Goal: Task Accomplishment & Management: Manage account settings

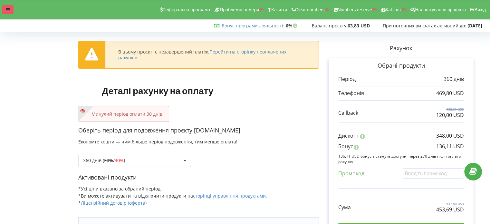
click at [5, 9] on div at bounding box center [8, 9] width 12 height 9
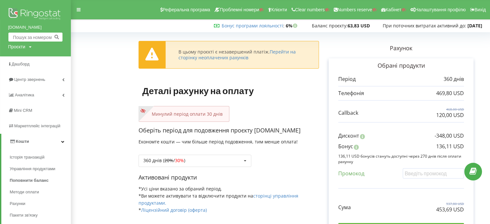
click at [21, 39] on input "text" at bounding box center [35, 37] width 55 height 10
click at [21, 47] on div "Проєкти" at bounding box center [16, 47] width 17 height 6
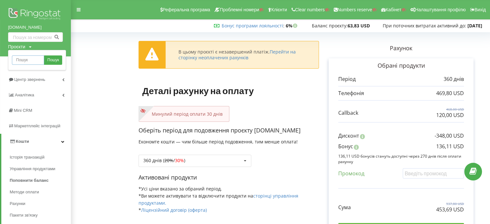
click at [26, 59] on input "text" at bounding box center [28, 59] width 32 height 9
paste input "keepcar.od.ua"
type input "keepcar.od.ua"
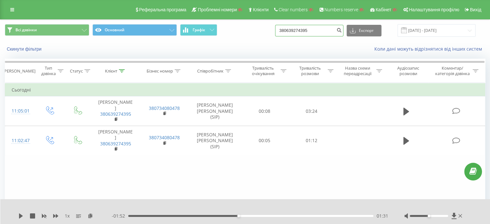
click at [331, 32] on input "380639274395" at bounding box center [309, 31] width 68 height 12
paste input "0967017848"
type input "0967017848"
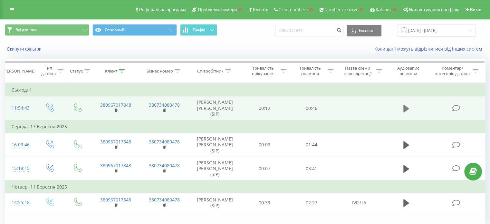
click at [402, 108] on button at bounding box center [407, 109] width 10 height 10
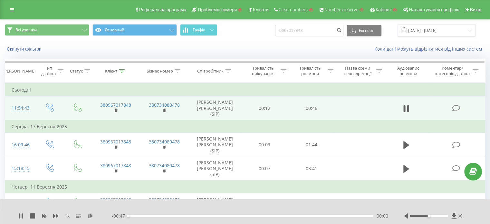
click at [251, 215] on div "00:00" at bounding box center [250, 216] width 245 height 2
click at [92, 216] on icon at bounding box center [90, 215] width 5 height 5
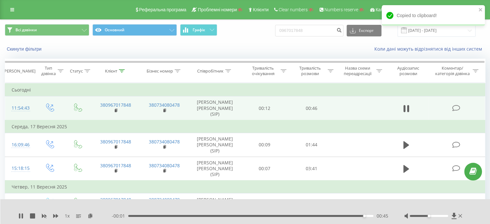
click at [17, 214] on div "1 x - 00:01 00:45 00:45" at bounding box center [245, 211] width 490 height 25
click at [19, 215] on icon at bounding box center [20, 215] width 5 height 5
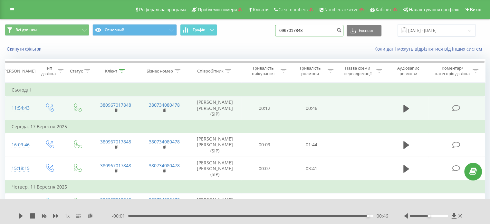
click at [324, 29] on input "0967017848" at bounding box center [309, 31] width 68 height 12
click at [309, 29] on input "0967017848" at bounding box center [309, 31] width 68 height 12
paste input "+38 099 461-94-14"
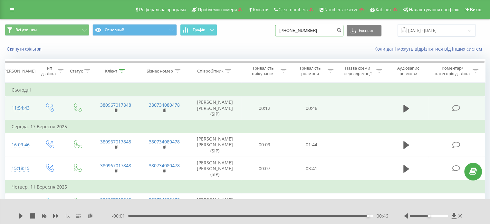
click at [319, 31] on input "+38 099 461-94-14" at bounding box center [309, 31] width 68 height 12
click at [311, 32] on input "+38 099 461-9414" at bounding box center [309, 31] width 68 height 12
click at [313, 32] on input "+38 099 461-9414" at bounding box center [309, 31] width 68 height 12
click at [291, 30] on input "+38 099 4619414" at bounding box center [309, 31] width 68 height 12
type input "38 099 4619414"
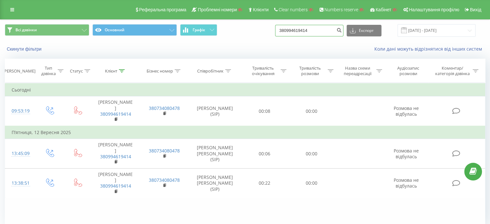
click at [306, 26] on input "380994619414" at bounding box center [309, 31] width 68 height 12
paste input "48 536 252-56-1"
click at [316, 33] on input "48 536 252-56-1" at bounding box center [309, 31] width 68 height 12
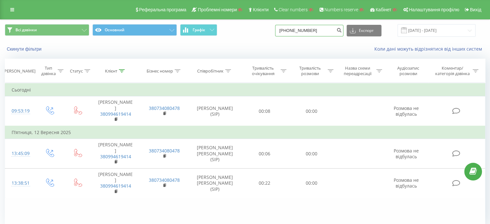
click at [310, 31] on input "48 536 252-561" at bounding box center [309, 31] width 68 height 12
type input "48 536 252561"
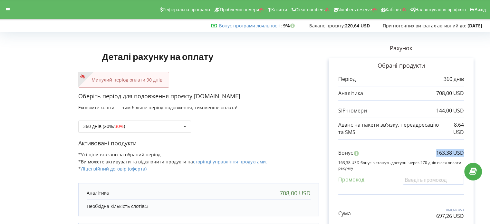
drag, startPoint x: 437, startPoint y: 152, endPoint x: 485, endPoint y: 156, distance: 47.9
click at [485, 156] on div "Деталі рахунку на оплату Минулий період оплати 90 днів Оберіть період для подов…" at bounding box center [245, 171] width 490 height 287
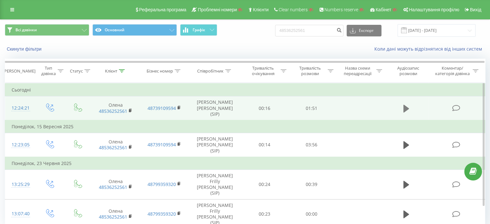
click at [404, 105] on icon at bounding box center [407, 108] width 6 height 9
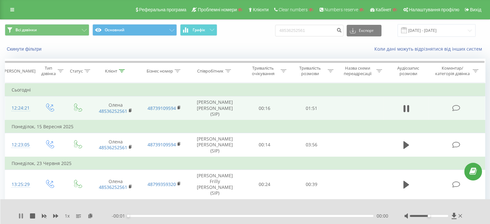
click at [21, 214] on icon at bounding box center [20, 215] width 5 height 5
click at [89, 218] on icon at bounding box center [90, 215] width 5 height 5
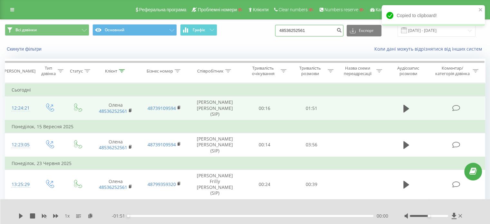
click at [313, 30] on input "48536252561" at bounding box center [309, 31] width 68 height 12
paste input "380503222513"
type input "380503222513"
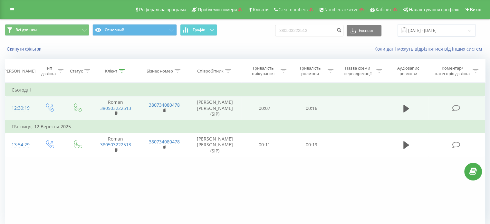
click at [412, 106] on td at bounding box center [406, 108] width 45 height 24
click at [408, 106] on icon at bounding box center [407, 108] width 6 height 9
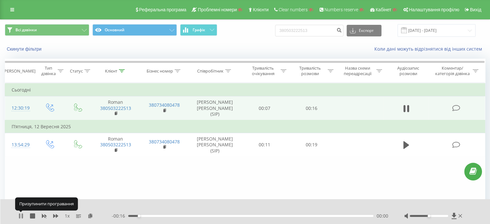
click at [21, 215] on icon at bounding box center [20, 215] width 5 height 5
click at [91, 216] on icon at bounding box center [90, 215] width 5 height 5
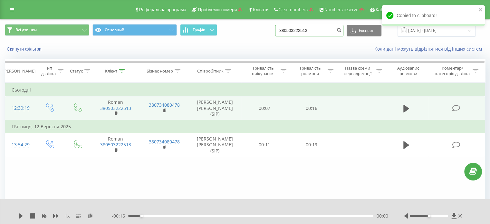
click at [312, 26] on input "380503222513" at bounding box center [309, 31] width 68 height 12
click at [311, 25] on input "380503222513" at bounding box center [309, 31] width 68 height 12
paste input "099 254-89-24"
click at [320, 29] on input "38 099 254-89-24" at bounding box center [309, 31] width 68 height 12
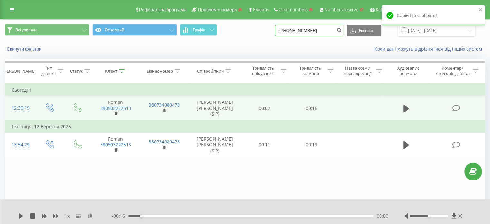
click at [316, 30] on input "38 099 254-89-24" at bounding box center [309, 31] width 68 height 12
click at [317, 32] on input "38 099 254-89-24" at bounding box center [309, 31] width 68 height 12
click at [306, 35] on input "38 099 254-8924" at bounding box center [309, 31] width 68 height 12
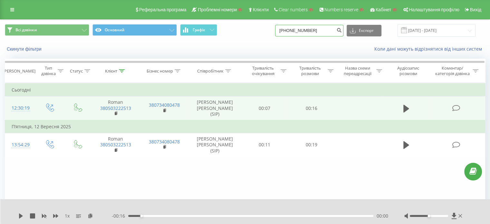
click at [314, 35] on input "38 099 254-8924" at bounding box center [309, 31] width 68 height 12
click at [310, 32] on input "38 099 254-8924" at bounding box center [309, 31] width 68 height 12
click at [309, 31] on input "38 099 254-8924" at bounding box center [309, 31] width 68 height 12
click at [311, 32] on input "38 099 254-8924" at bounding box center [309, 31] width 68 height 12
type input "38 099 2548924"
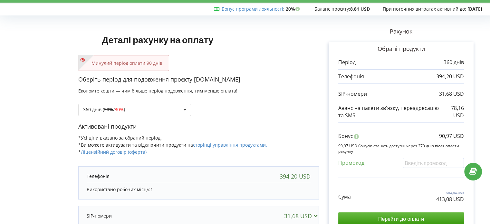
scroll to position [32, 0]
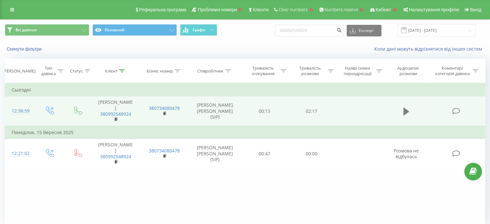
click at [406, 109] on icon at bounding box center [407, 112] width 6 height 8
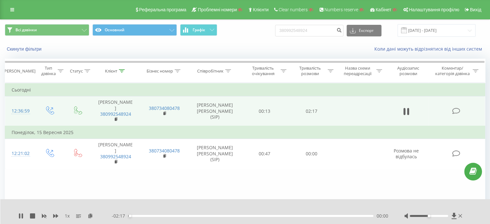
click at [161, 216] on div "00:00" at bounding box center [250, 216] width 245 height 2
click at [91, 216] on icon at bounding box center [90, 215] width 5 height 5
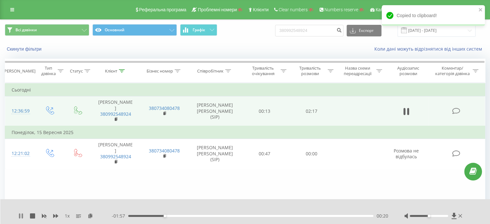
click at [20, 216] on icon at bounding box center [19, 215] width 1 height 5
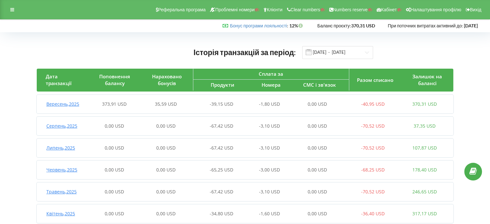
click at [115, 106] on span "373,91 USD" at bounding box center [114, 104] width 24 height 6
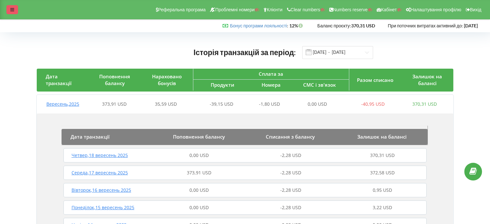
click at [7, 13] on div at bounding box center [12, 9] width 12 height 9
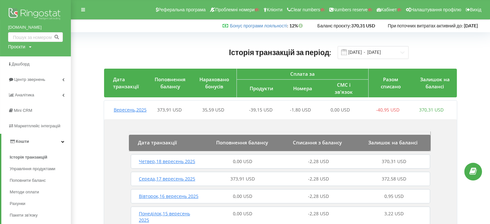
click at [22, 46] on div "Проєкти" at bounding box center [16, 47] width 17 height 6
click at [27, 62] on input "text" at bounding box center [28, 59] width 32 height 9
paste input "[DOMAIN_NAME]"
type input "[DOMAIN_NAME]"
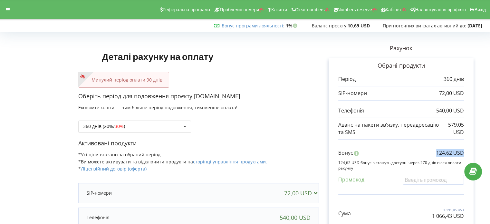
copy p "124,62 USD"
drag, startPoint x: 437, startPoint y: 152, endPoint x: 463, endPoint y: 157, distance: 26.6
click at [465, 156] on div "Обрані продукти Період 360 днів 72,00 USD 540,00 USD 579,05 USD" at bounding box center [401, 152] width 145 height 188
copy p "1 066,43 USD"
drag, startPoint x: 432, startPoint y: 216, endPoint x: 442, endPoint y: 223, distance: 12.4
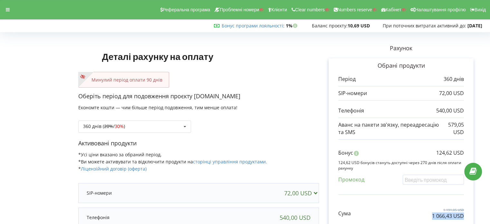
click at [465, 217] on div "Обрані продукти Період 360 днів 72,00 USD 540,00 USD 579,05 USD" at bounding box center [401, 152] width 145 height 188
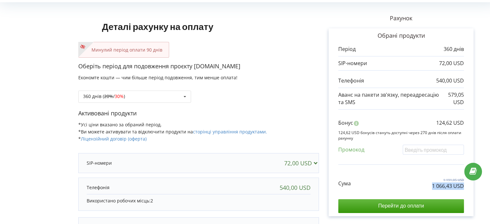
scroll to position [64, 0]
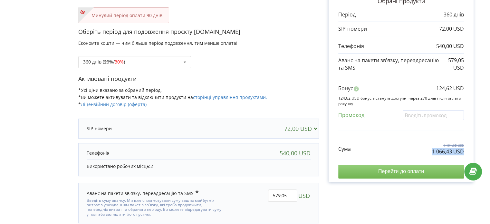
click at [415, 172] on input "Перейти до оплати" at bounding box center [401, 172] width 126 height 14
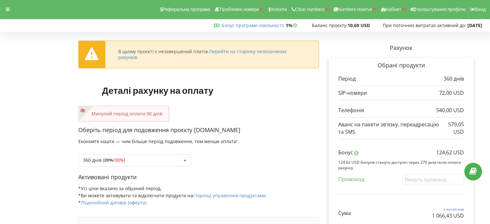
scroll to position [97, 0]
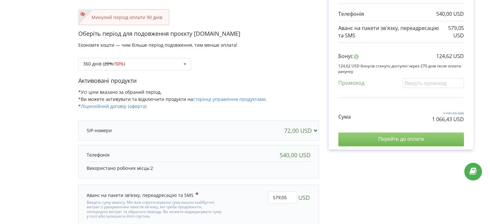
click at [409, 136] on input "Перейти до оплати" at bounding box center [401, 139] width 126 height 14
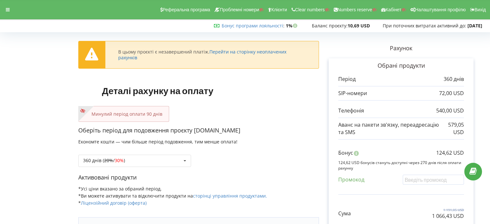
click at [241, 54] on link "Перейти на сторінку неоплачених рахунків" at bounding box center [202, 55] width 168 height 12
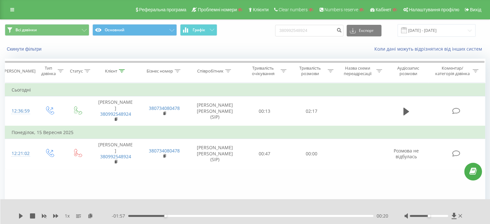
click at [302, 31] on input "380992548924" at bounding box center [309, 31] width 68 height 12
type input "0937053988"
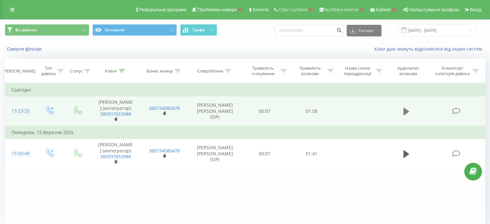
click at [406, 110] on icon at bounding box center [407, 112] width 6 height 8
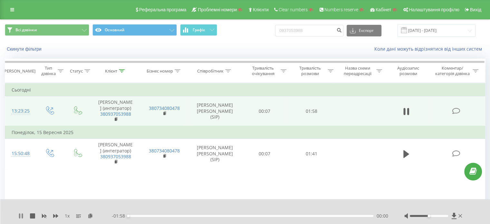
click at [19, 215] on icon at bounding box center [20, 215] width 5 height 5
click at [92, 217] on icon at bounding box center [90, 215] width 5 height 5
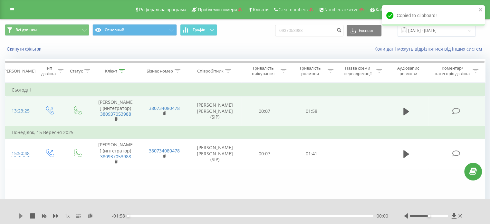
click at [19, 218] on icon at bounding box center [21, 215] width 4 height 5
click at [19, 218] on icon at bounding box center [19, 215] width 1 height 5
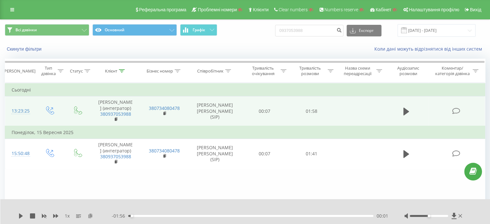
click at [89, 216] on icon at bounding box center [90, 215] width 5 height 5
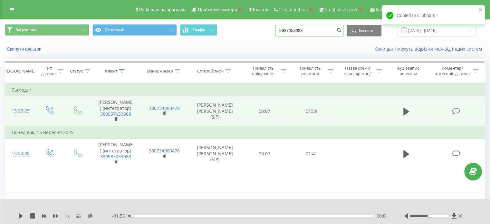
click at [305, 31] on input "0937053988" at bounding box center [309, 31] width 68 height 12
paste input "+38 091 317-01-57"
click at [320, 31] on input "+38 091 317-01-57" at bounding box center [309, 31] width 68 height 12
click at [312, 33] on input "+38 091 317-0157" at bounding box center [309, 31] width 68 height 12
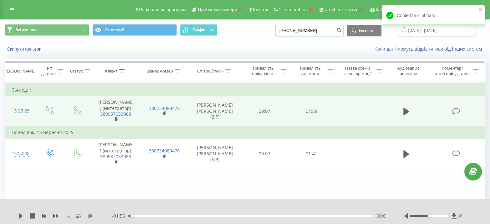
click at [290, 31] on input "+38 091 3170157" at bounding box center [309, 31] width 68 height 12
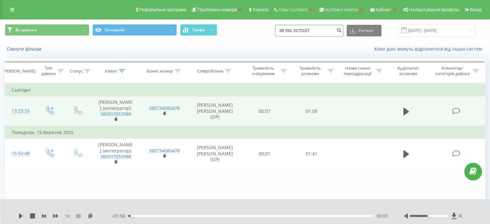
type input "38 091 3170157"
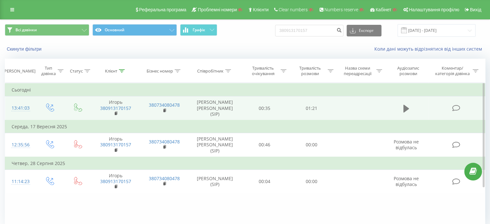
click at [407, 109] on icon at bounding box center [407, 108] width 6 height 8
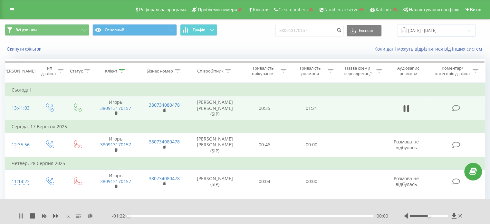
click at [23, 214] on icon at bounding box center [22, 215] width 1 height 5
click at [91, 216] on icon at bounding box center [90, 215] width 5 height 5
click at [308, 31] on input "380913170157" at bounding box center [309, 31] width 68 height 12
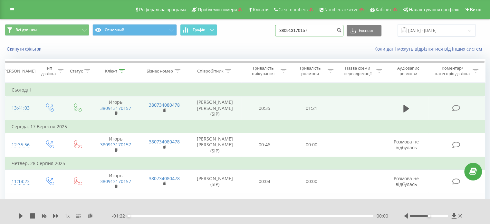
paste input "091 319-52-62"
click at [318, 32] on input "38 091 319-52-62" at bounding box center [309, 31] width 68 height 12
click at [311, 32] on input "38 091 319-5262" at bounding box center [309, 31] width 68 height 12
type input "38 091 3195262"
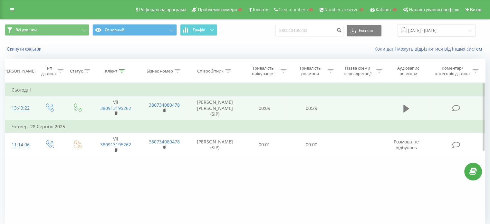
click at [408, 107] on button at bounding box center [407, 109] width 10 height 10
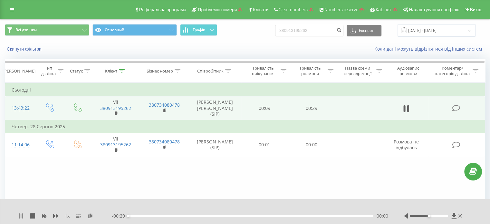
click at [18, 217] on icon at bounding box center [20, 215] width 5 height 5
click at [92, 218] on icon at bounding box center [90, 215] width 5 height 5
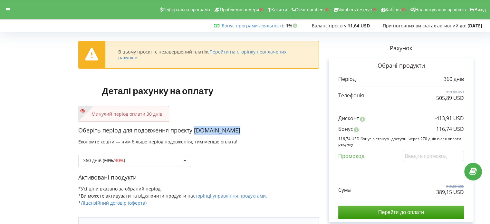
drag, startPoint x: 233, startPoint y: 130, endPoint x: 195, endPoint y: 130, distance: 38.0
click at [195, 130] on p "Оберіть період для подовження проєкту [DOMAIN_NAME]" at bounding box center [198, 130] width 241 height 8
copy p "[DOMAIN_NAME]"
click at [6, 12] on icon at bounding box center [8, 9] width 4 height 5
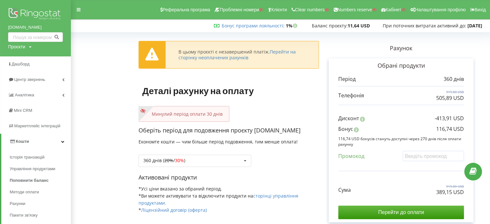
click at [18, 44] on div "Проєкти" at bounding box center [16, 47] width 17 height 6
click at [25, 59] on input "text" at bounding box center [28, 59] width 32 height 9
paste input "[DOMAIN_NAME]"
type input "b2b-korall.ua"
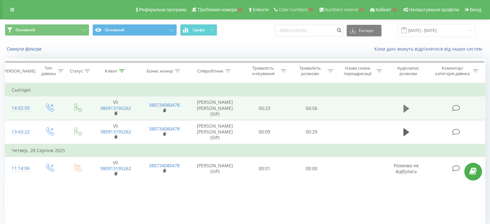
click at [404, 111] on icon at bounding box center [407, 108] width 6 height 8
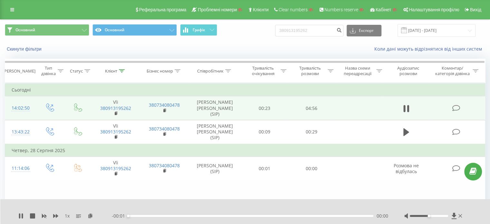
click at [95, 214] on div "1 x" at bounding box center [64, 216] width 93 height 6
click at [92, 219] on button at bounding box center [90, 215] width 5 height 5
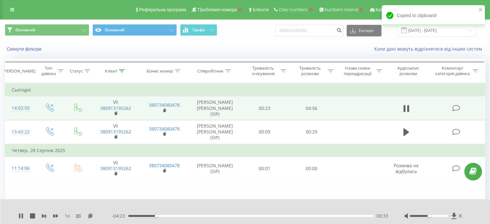
click at [255, 214] on div "- 04:23 00:33 00:33" at bounding box center [250, 216] width 277 height 6
click at [284, 217] on div "- 04:22 00:34 00:34" at bounding box center [250, 216] width 277 height 6
click at [294, 215] on div "03:20" at bounding box center [250, 216] width 245 height 2
click at [311, 216] on div "03:22" at bounding box center [250, 216] width 245 height 2
click at [332, 219] on div "- 01:15 03:41 03:41" at bounding box center [250, 216] width 277 height 6
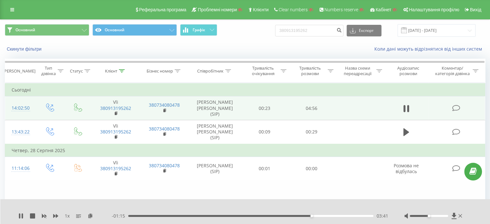
click at [331, 216] on div "03:41" at bounding box center [250, 216] width 245 height 2
click at [317, 216] on div "04:07" at bounding box center [250, 216] width 245 height 2
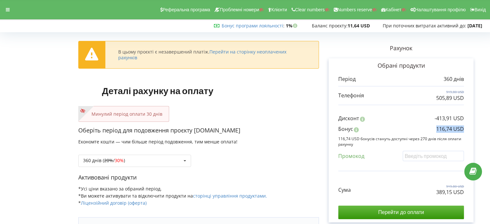
copy p "116,74 USD"
drag, startPoint x: 436, startPoint y: 130, endPoint x: 470, endPoint y: 131, distance: 34.5
click at [470, 131] on div "Обрані продукти Період 360 днів 919,80 USD 505,89 USD Бонус" at bounding box center [401, 140] width 145 height 164
copy p "116,74 USD"
copy p "389,15 USD"
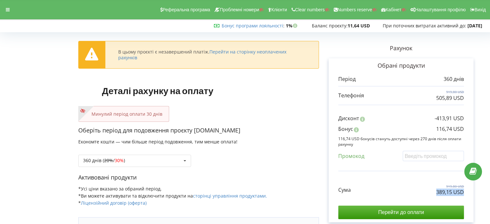
drag, startPoint x: 466, startPoint y: 192, endPoint x: 436, endPoint y: 192, distance: 29.7
click at [436, 192] on div "Обрані продукти Період 360 днів 919,80 USD 505,89 USD Бонус" at bounding box center [401, 140] width 145 height 164
copy div "ри поточних витратах активний до: [DATE]"
drag, startPoint x: 377, startPoint y: 24, endPoint x: 494, endPoint y: 27, distance: 116.7
click at [490, 27] on html "Реферальна програма Проблемні номери Клієнти Clear numbers Numbers reserve Кабі…" at bounding box center [245, 112] width 490 height 224
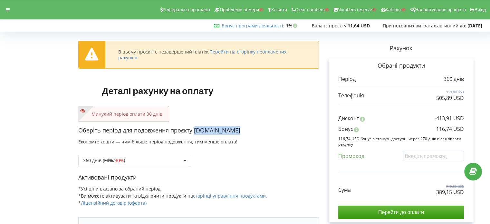
copy p "[DOMAIN_NAME]"
drag, startPoint x: 230, startPoint y: 128, endPoint x: 357, endPoint y: 4, distance: 177.6
click at [196, 127] on p "Оберіть період для подовження проєкту [DOMAIN_NAME]" at bounding box center [198, 130] width 241 height 8
